Goal: Task Accomplishment & Management: Manage account settings

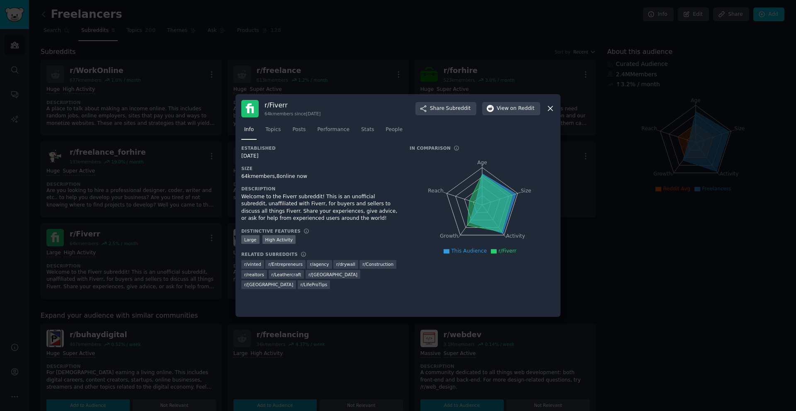
click at [609, 225] on div at bounding box center [398, 205] width 796 height 411
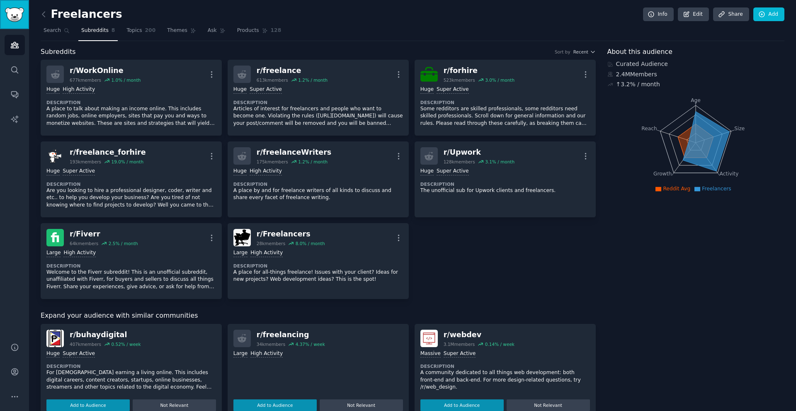
click at [10, 13] on img "Sidebar" at bounding box center [14, 14] width 19 height 15
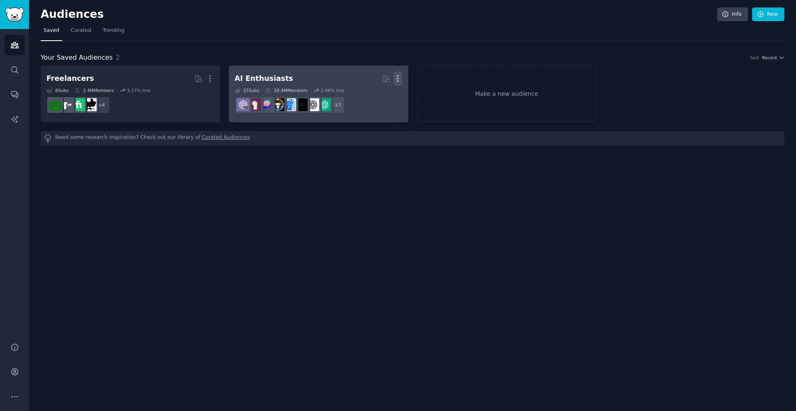
click at [399, 83] on button "More" at bounding box center [397, 78] width 9 height 15
click at [378, 98] on p "Delete" at bounding box center [375, 96] width 19 height 9
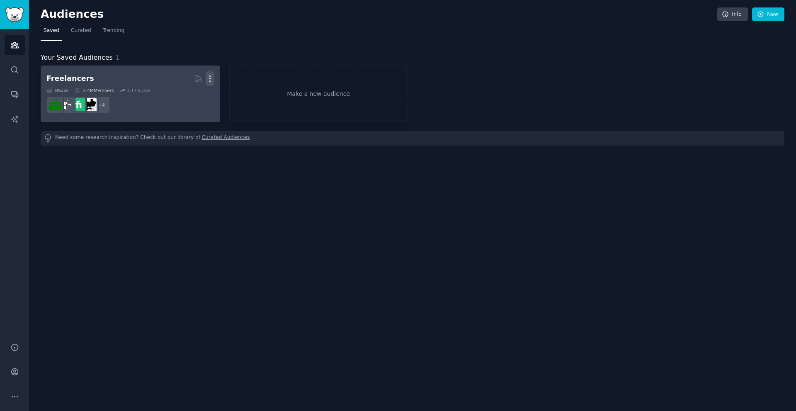
click at [213, 78] on icon "button" at bounding box center [210, 78] width 9 height 9
click at [182, 102] on div "Delete" at bounding box center [181, 95] width 39 height 17
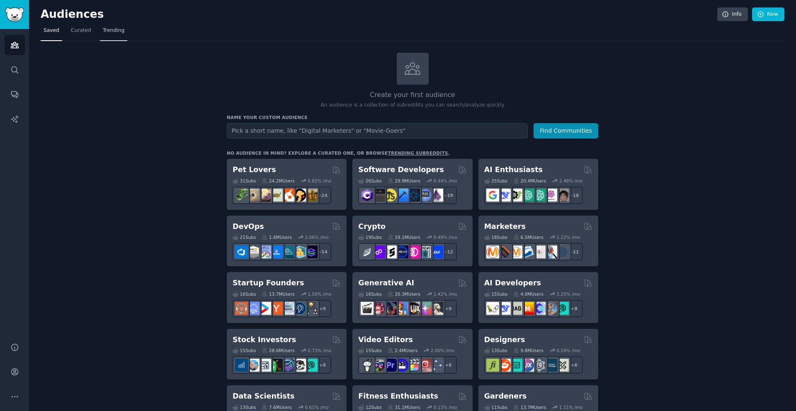
click at [105, 29] on span "Trending" at bounding box center [114, 30] width 22 height 7
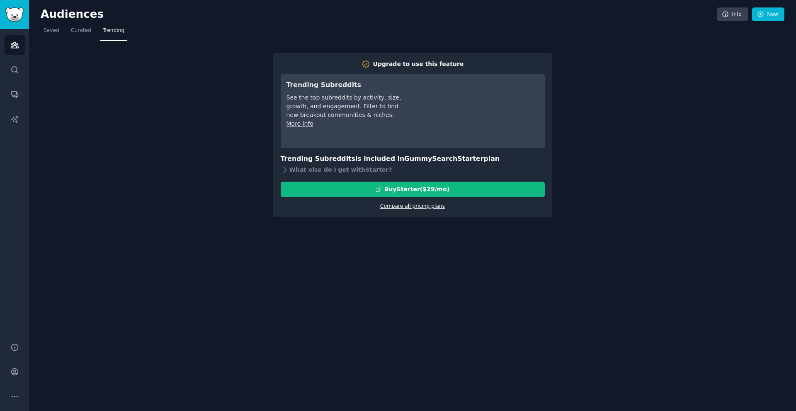
click at [405, 204] on link "Compare all pricing plans" at bounding box center [412, 206] width 65 height 6
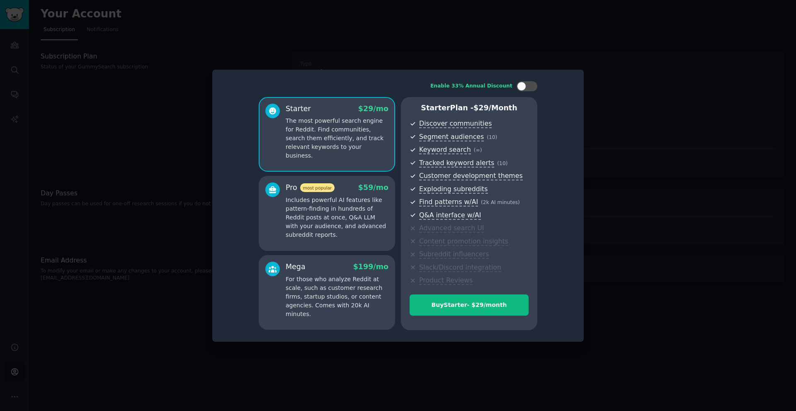
click at [165, 332] on div at bounding box center [398, 205] width 796 height 411
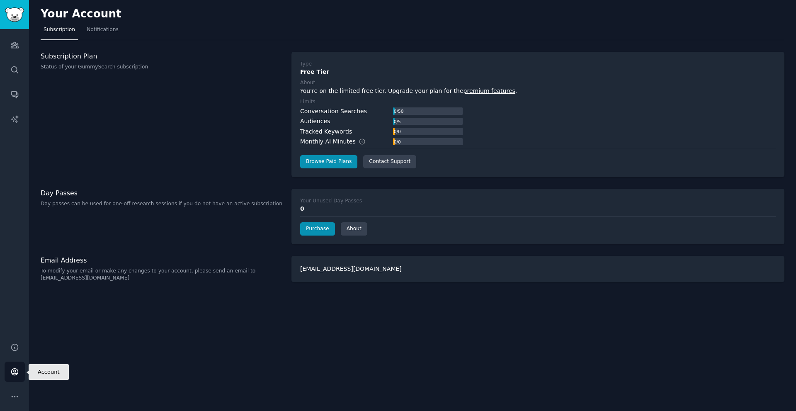
click at [7, 369] on link "Account" at bounding box center [15, 371] width 20 height 20
click at [100, 36] on link "Notifications" at bounding box center [103, 31] width 38 height 17
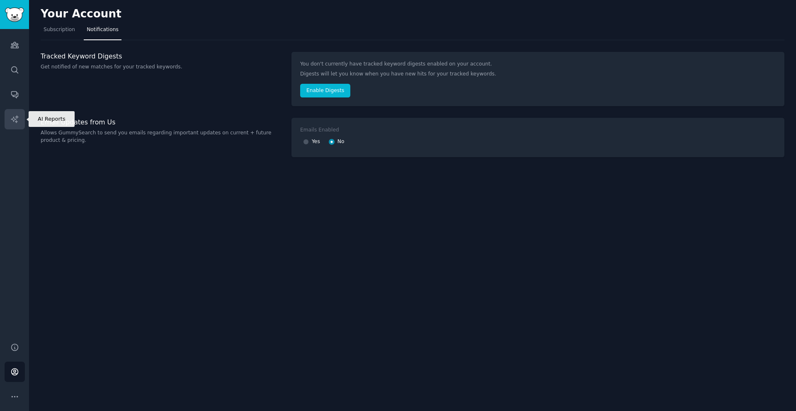
click at [15, 117] on icon "Sidebar" at bounding box center [14, 119] width 9 height 9
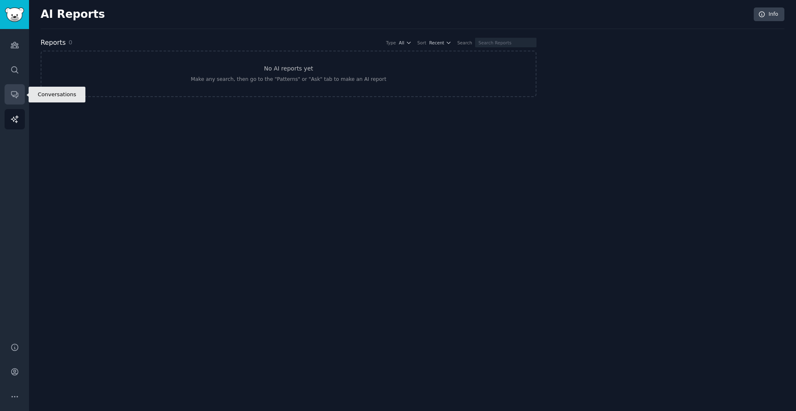
click at [13, 93] on icon "Sidebar" at bounding box center [14, 94] width 9 height 9
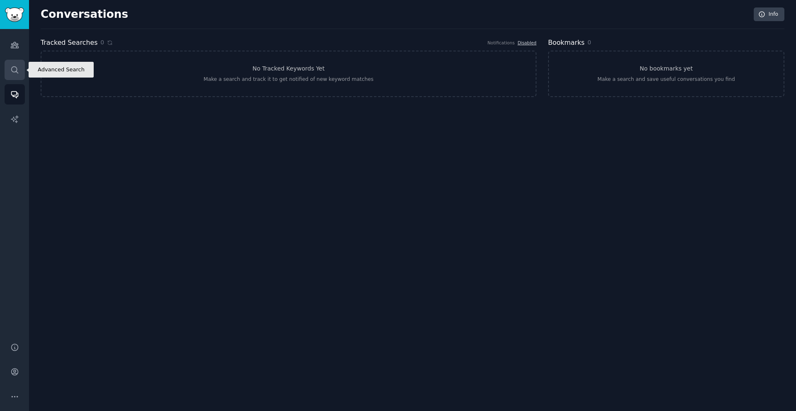
click at [16, 68] on icon "Sidebar" at bounding box center [14, 69] width 9 height 9
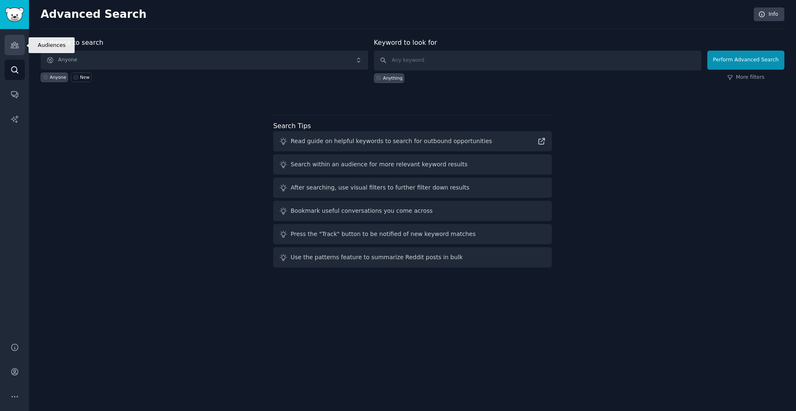
click at [14, 47] on icon "Sidebar" at bounding box center [14, 45] width 9 height 9
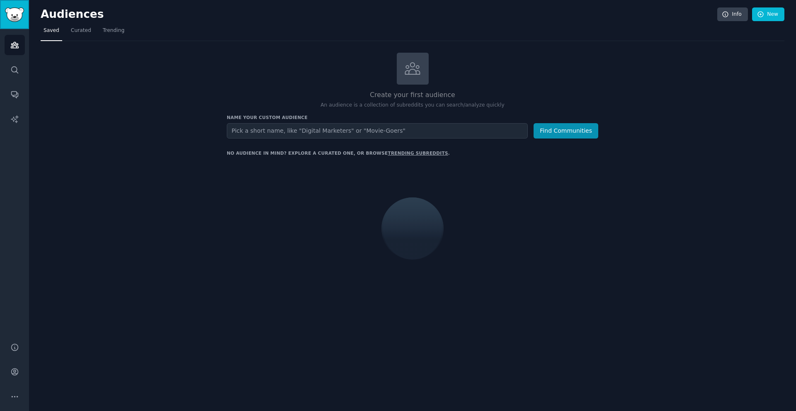
click at [18, 9] on img "Sidebar" at bounding box center [14, 14] width 19 height 15
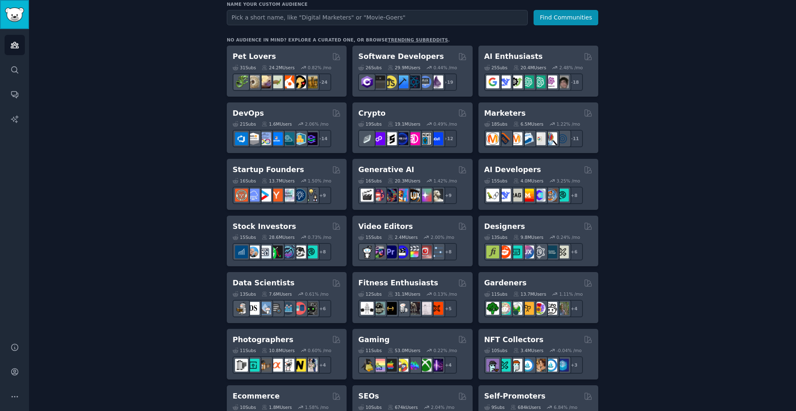
scroll to position [48, 0]
